Goal: Navigation & Orientation: Find specific page/section

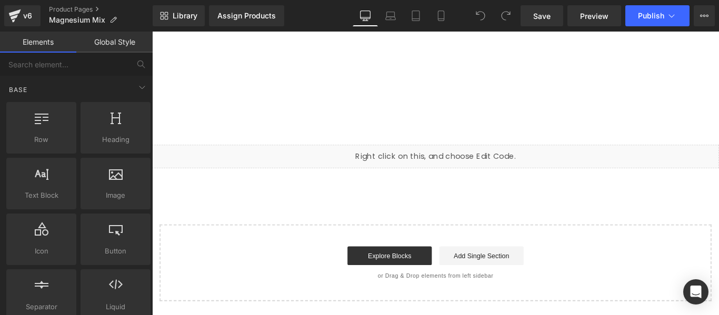
scroll to position [9243, 0]
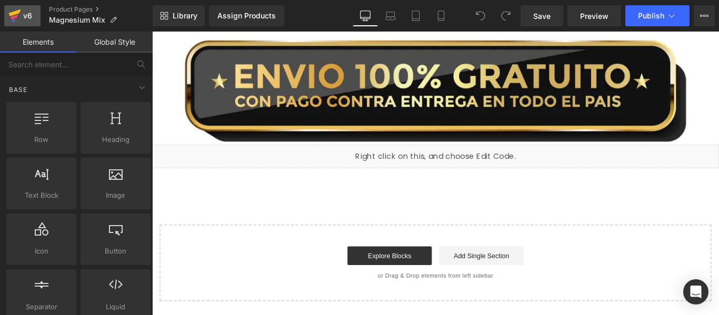
click at [26, 9] on link "v6" at bounding box center [22, 15] width 36 height 21
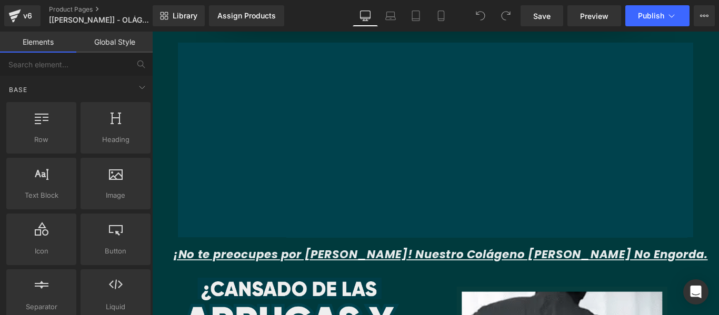
scroll to position [843, 0]
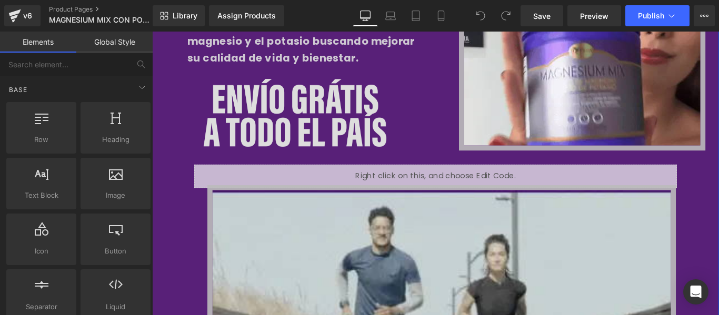
scroll to position [843, 0]
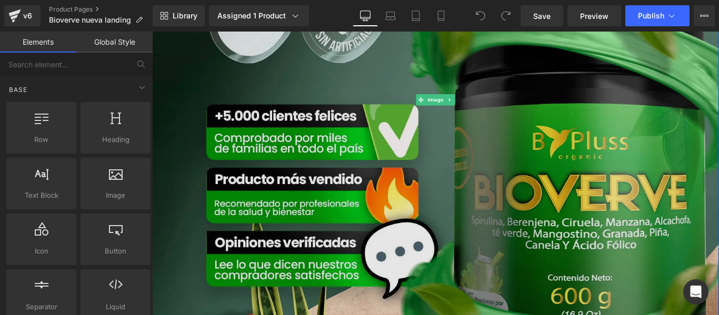
scroll to position [211, 0]
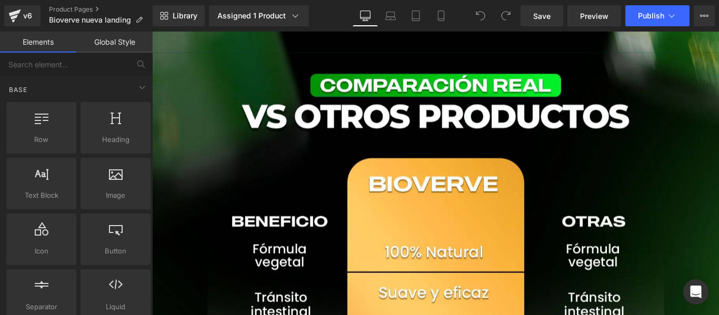
scroll to position [3634, 0]
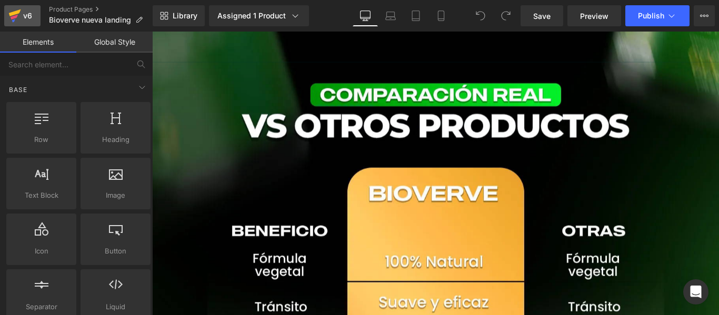
click at [32, 20] on div "v6" at bounding box center [27, 16] width 13 height 14
